Goal: Task Accomplishment & Management: Manage account settings

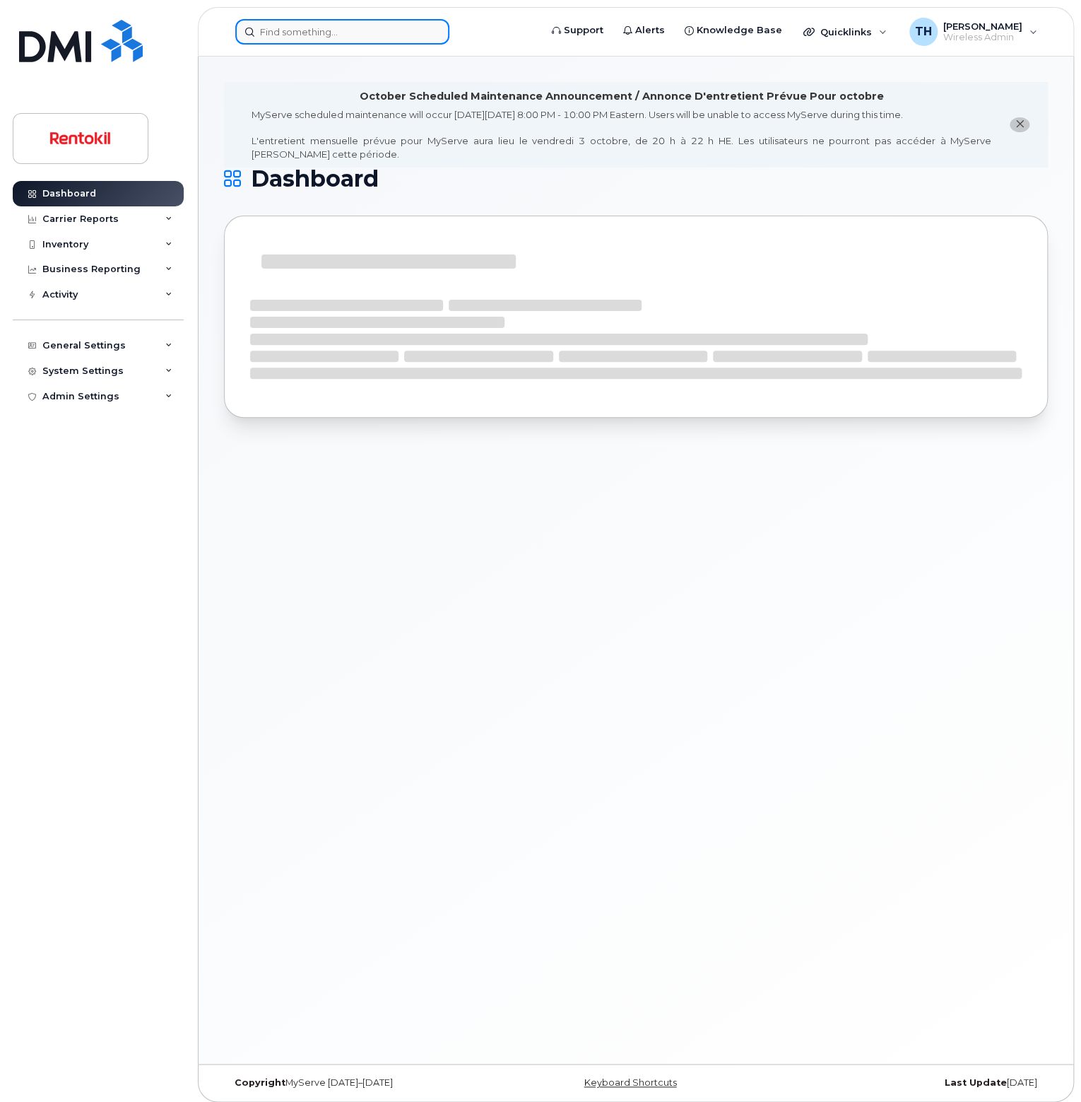
click at [372, 22] on input at bounding box center [342, 31] width 214 height 25
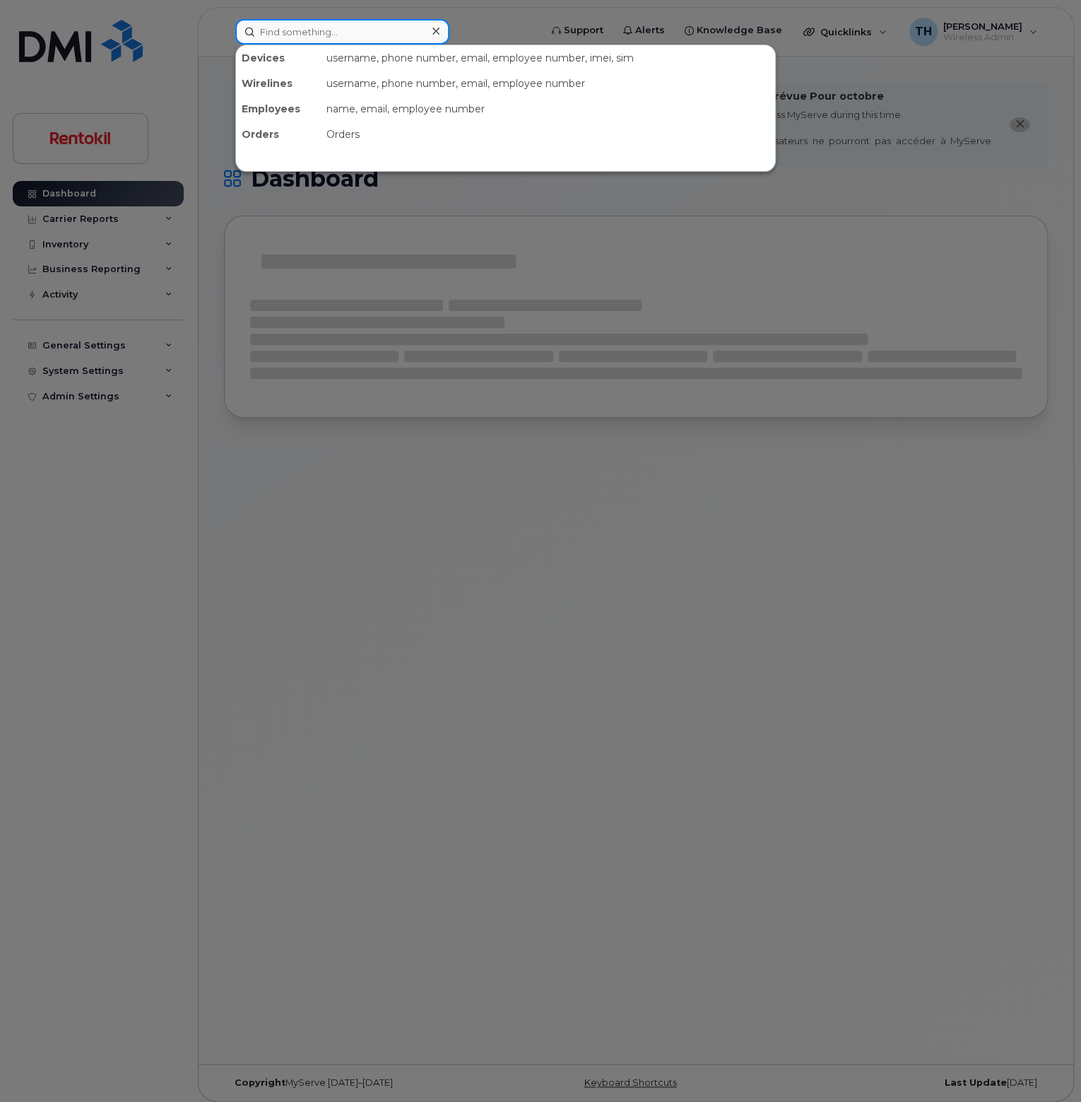
paste input "5027093694"
click at [371, 29] on input "5027093694" at bounding box center [342, 31] width 214 height 25
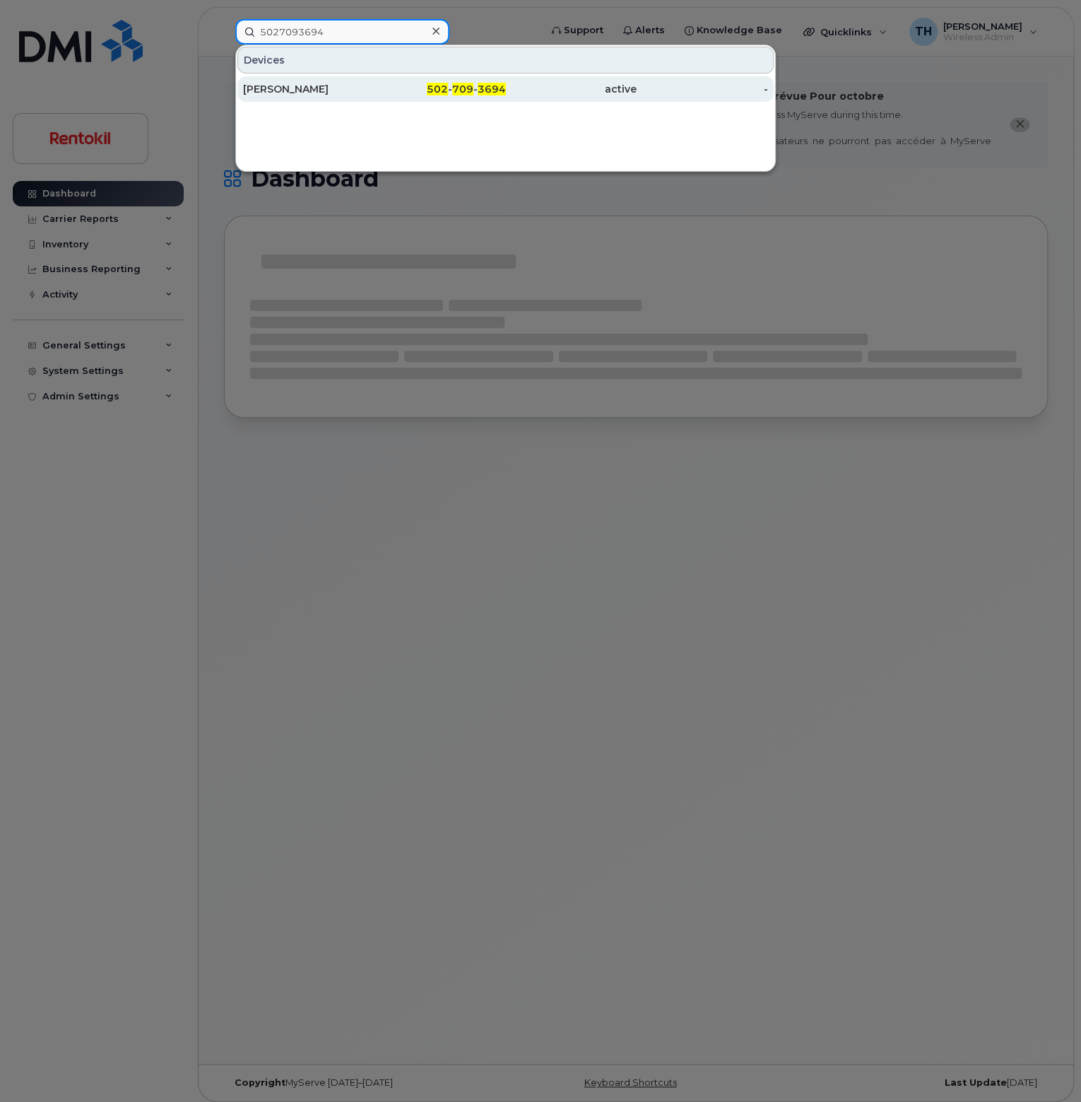
type input "5027093694"
click at [376, 86] on div "502 - 709 - 3694" at bounding box center [440, 89] width 131 height 14
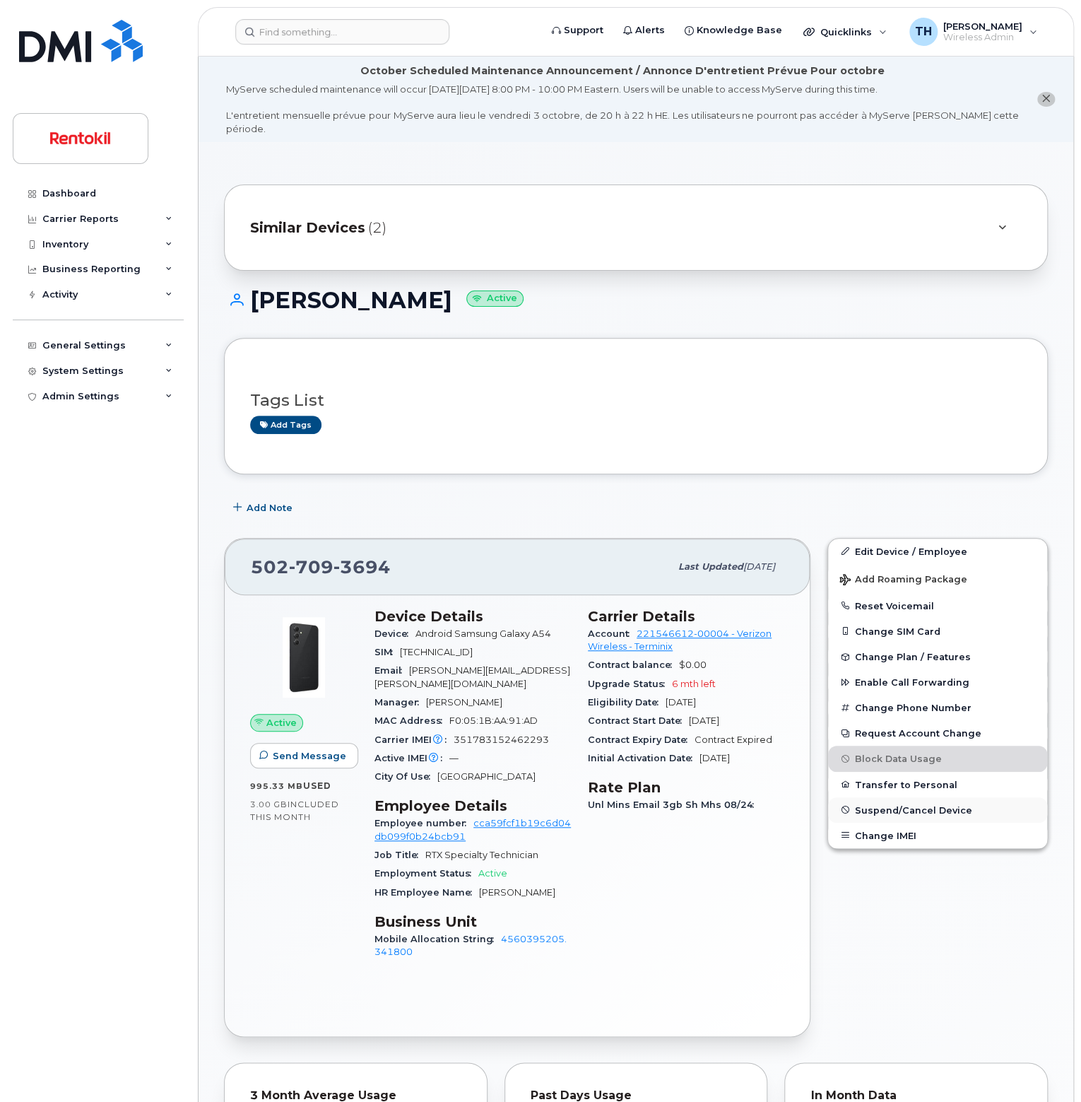
click at [935, 804] on span "Suspend/Cancel Device" at bounding box center [913, 809] width 117 height 11
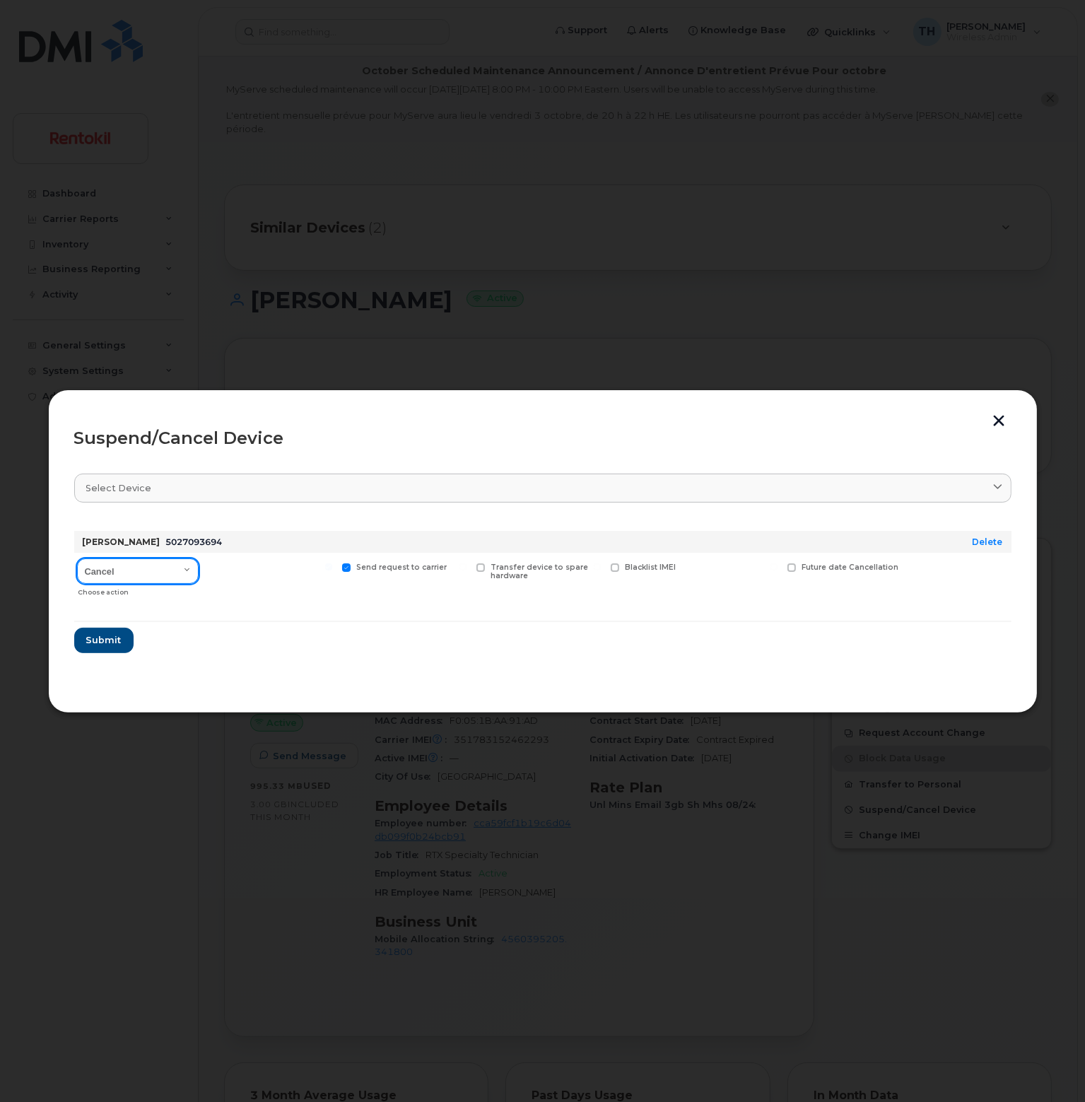
click at [146, 575] on select "Cancel Suspend - Reduced Rate Suspend - Full Rate Suspend - Lost Device/Stolen …" at bounding box center [138, 570] width 122 height 25
select select "[object Object]"
click at [77, 558] on select "Cancel Suspend - Reduced Rate Suspend - Full Rate Suspend - Lost Device/Stolen …" at bounding box center [138, 570] width 122 height 25
click at [373, 570] on span "Send request to carrier" at bounding box center [401, 567] width 90 height 9
click at [332, 570] on input "Send request to carrier" at bounding box center [328, 566] width 7 height 7
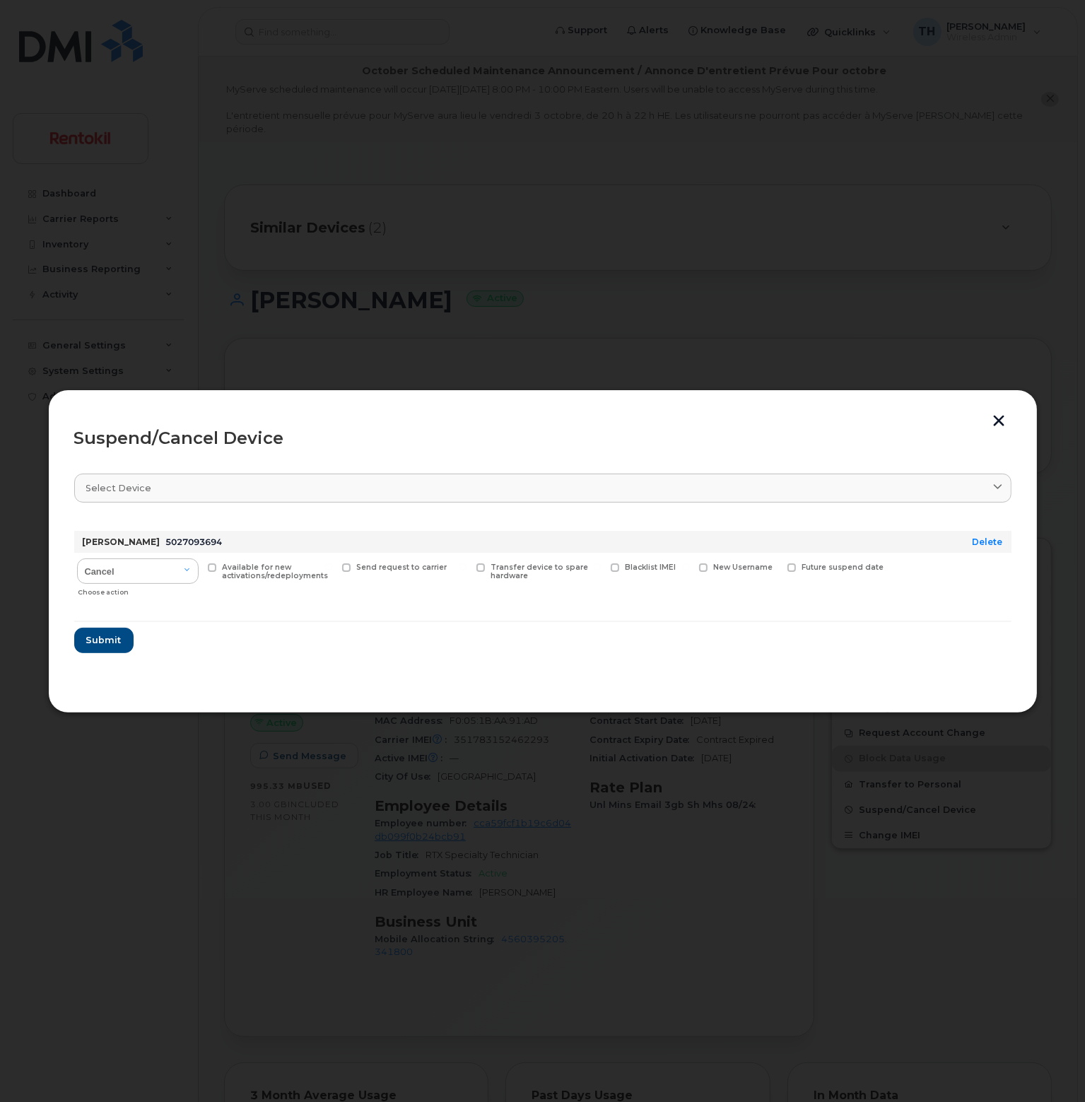
click at [373, 570] on span "Send request to carrier" at bounding box center [401, 567] width 90 height 9
click at [332, 570] on input "Send request to carrier" at bounding box center [328, 566] width 7 height 7
checkbox input "true"
click at [98, 641] on span "Submit" at bounding box center [103, 639] width 35 height 13
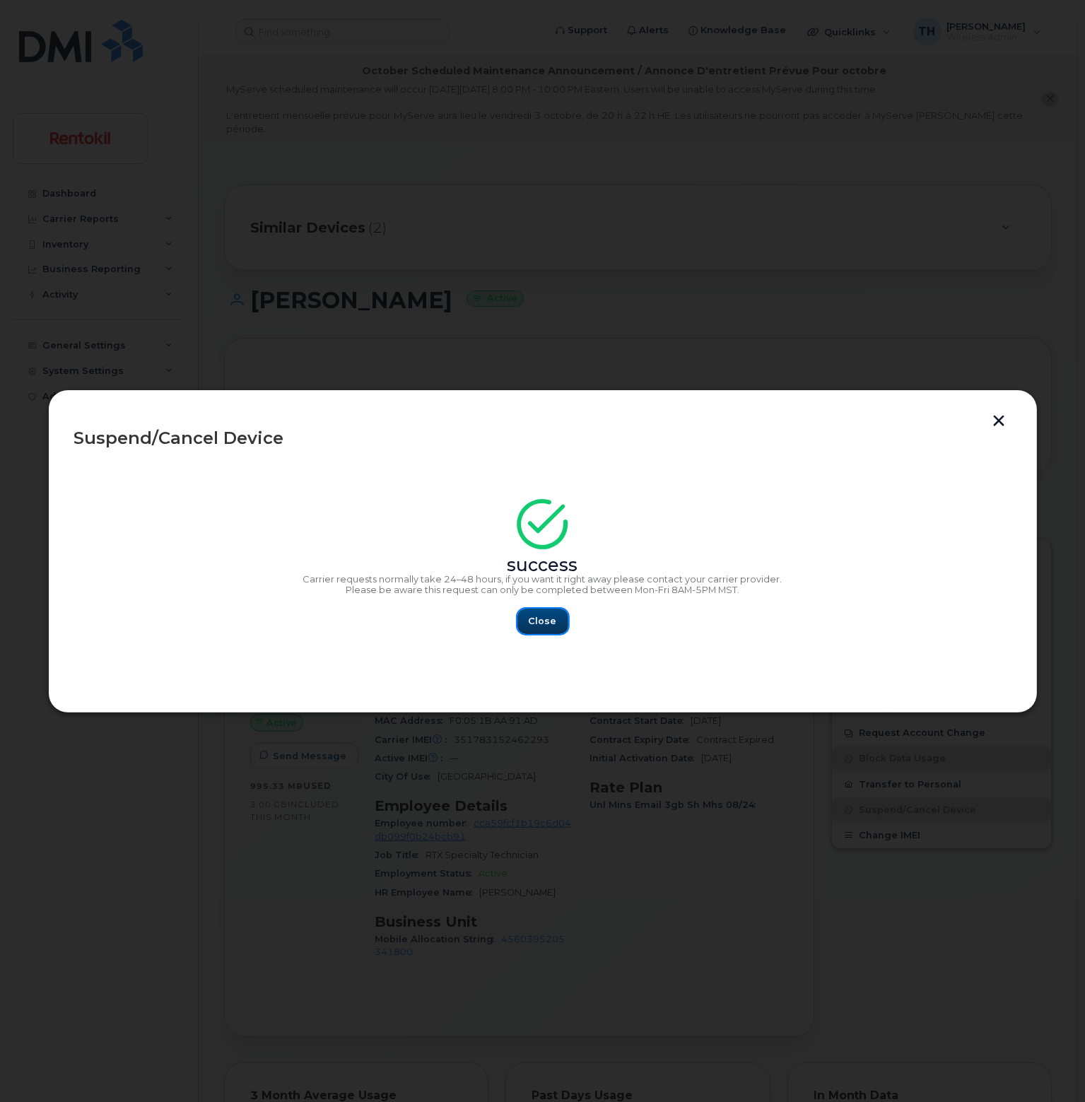
click at [541, 623] on span "Close" at bounding box center [543, 620] width 28 height 13
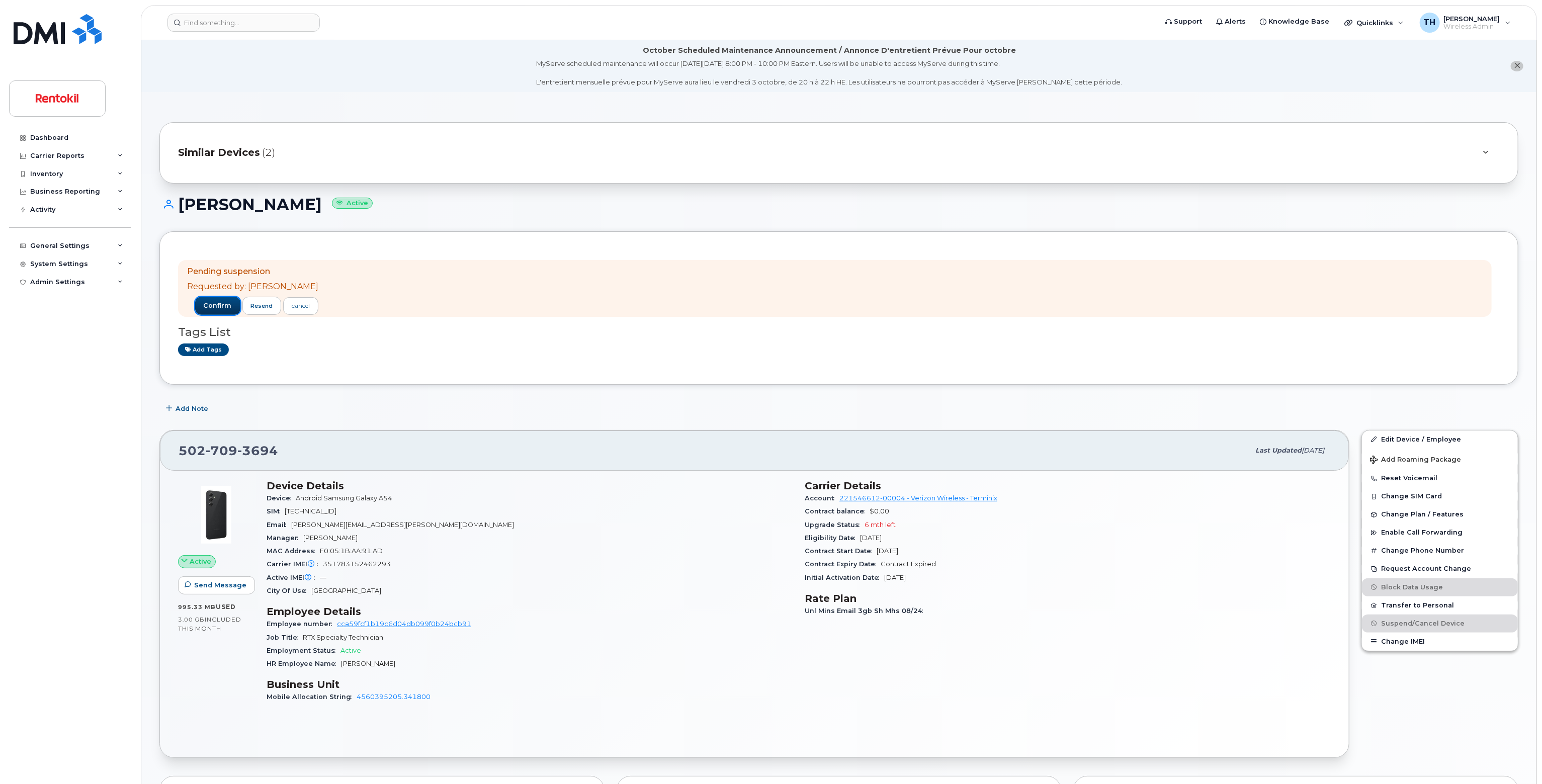
click at [221, 305] on span "confirm" at bounding box center [218, 305] width 28 height 9
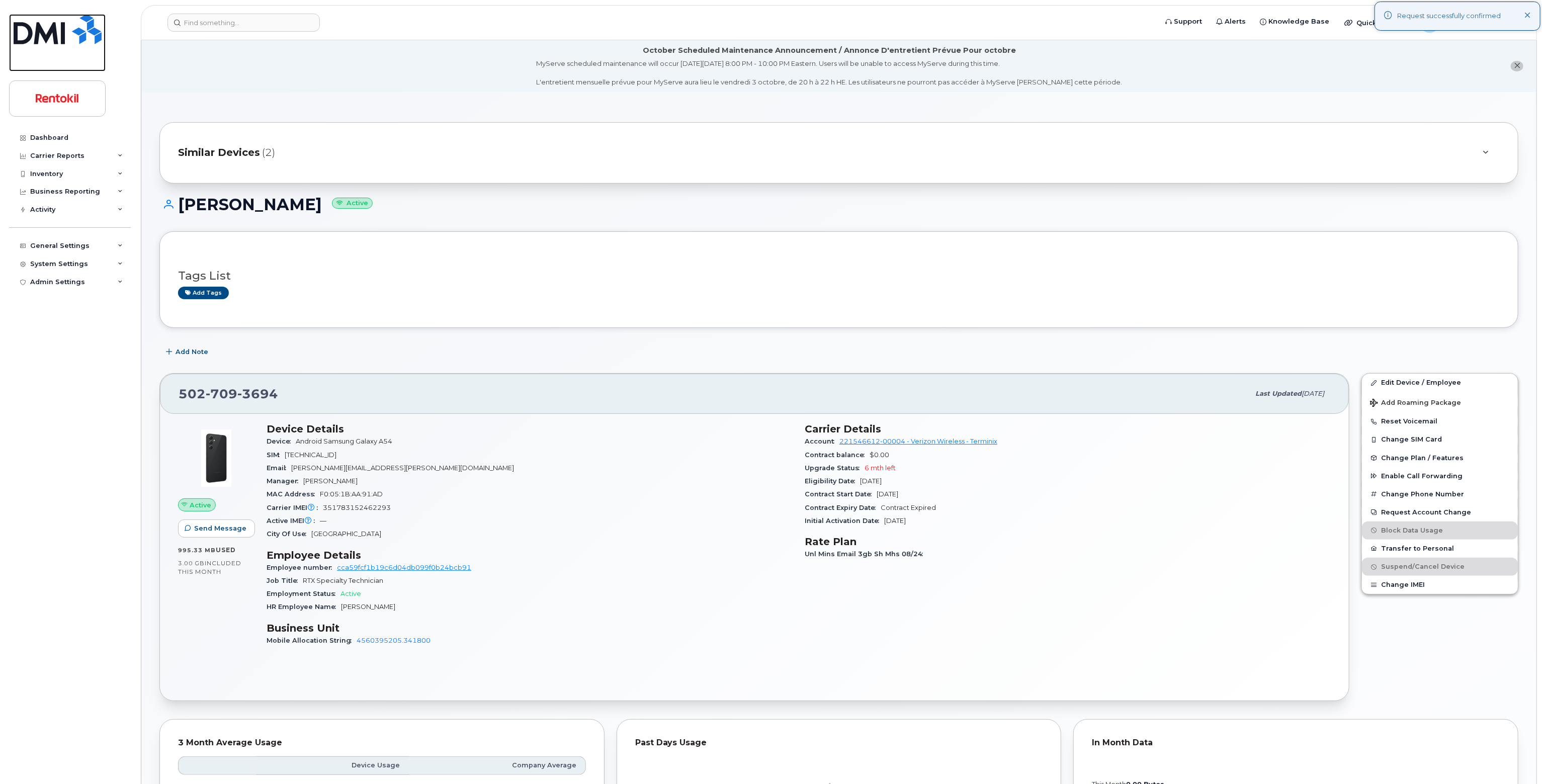
click at [95, 43] on img at bounding box center [58, 29] width 88 height 30
